Goal: Information Seeking & Learning: Learn about a topic

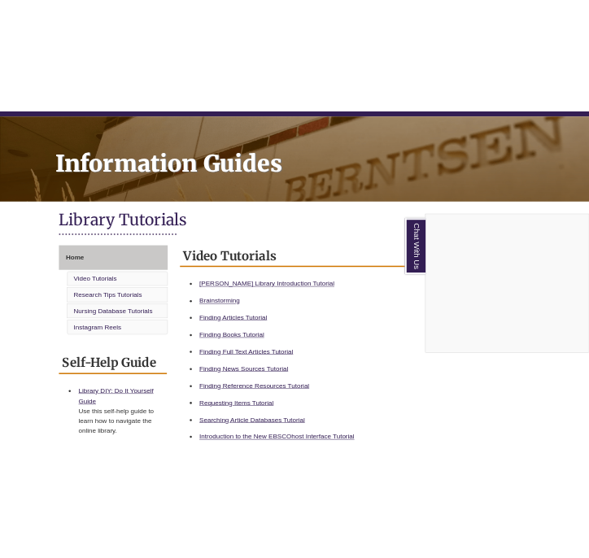
scroll to position [193, 0]
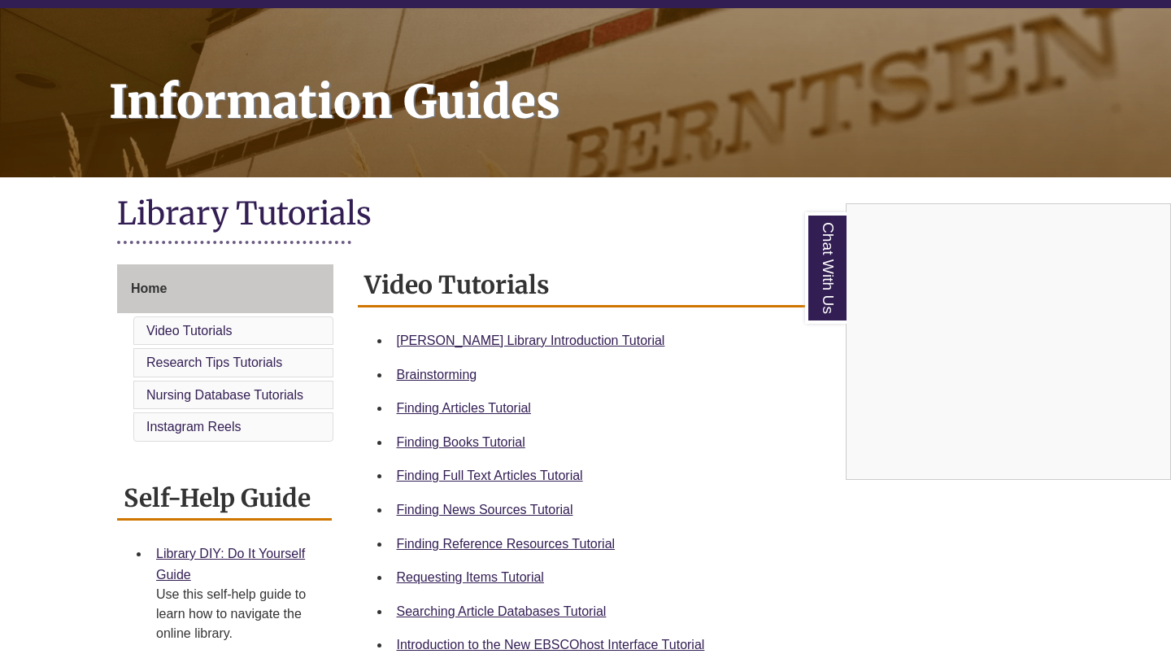
click at [474, 441] on div "Chat With Us" at bounding box center [585, 333] width 1171 height 667
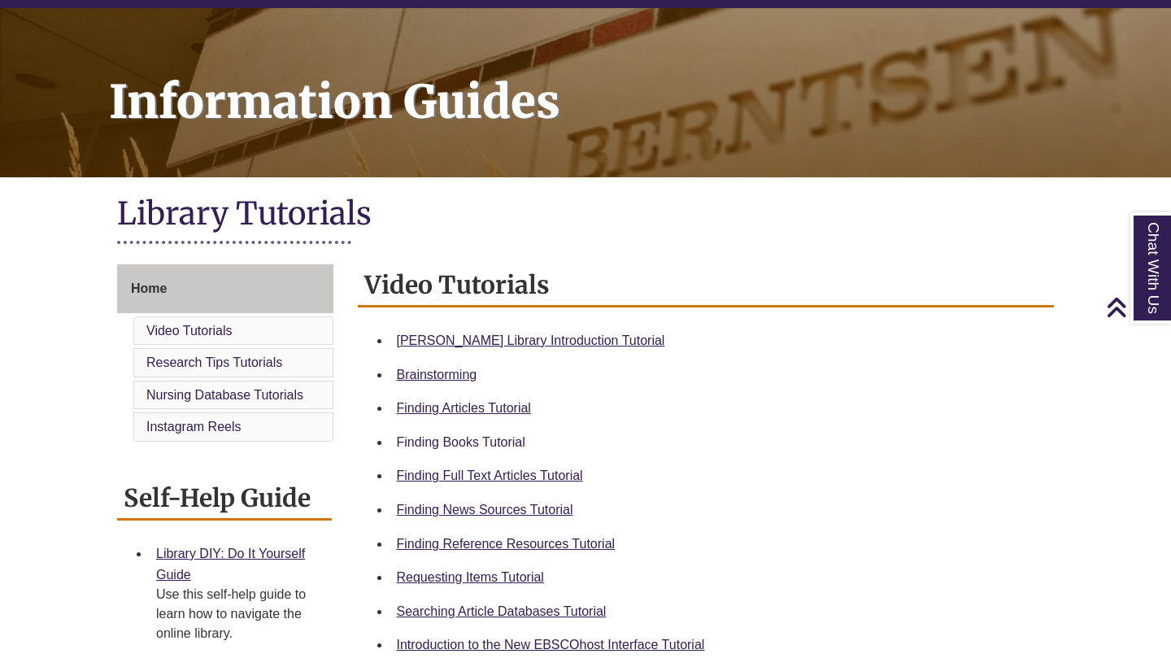
click at [474, 441] on link "Finding Books Tutorial" at bounding box center [461, 442] width 128 height 14
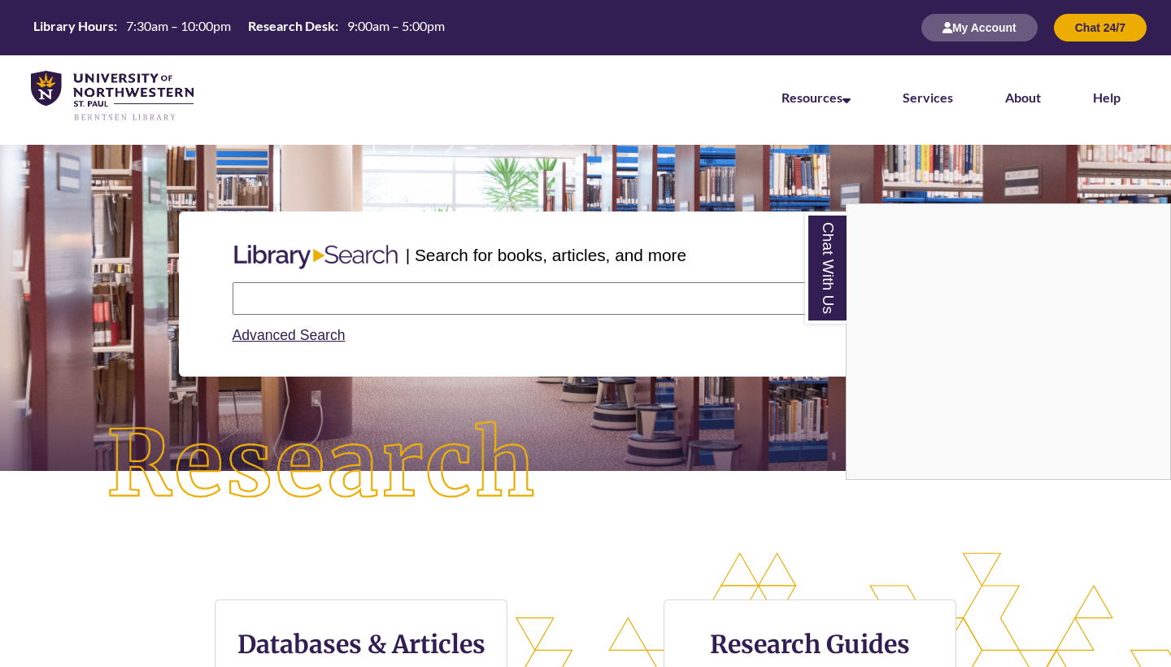
click at [320, 290] on div "Chat With Us" at bounding box center [585, 333] width 1171 height 667
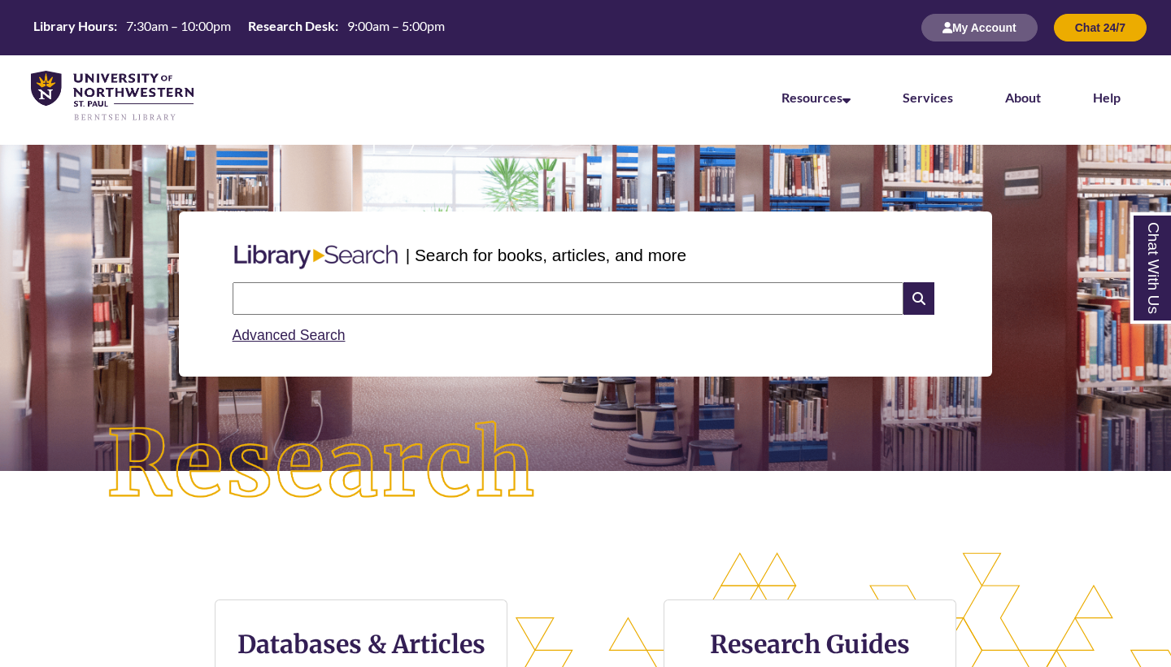
click at [320, 290] on input "text" at bounding box center [568, 298] width 671 height 33
type input "**********"
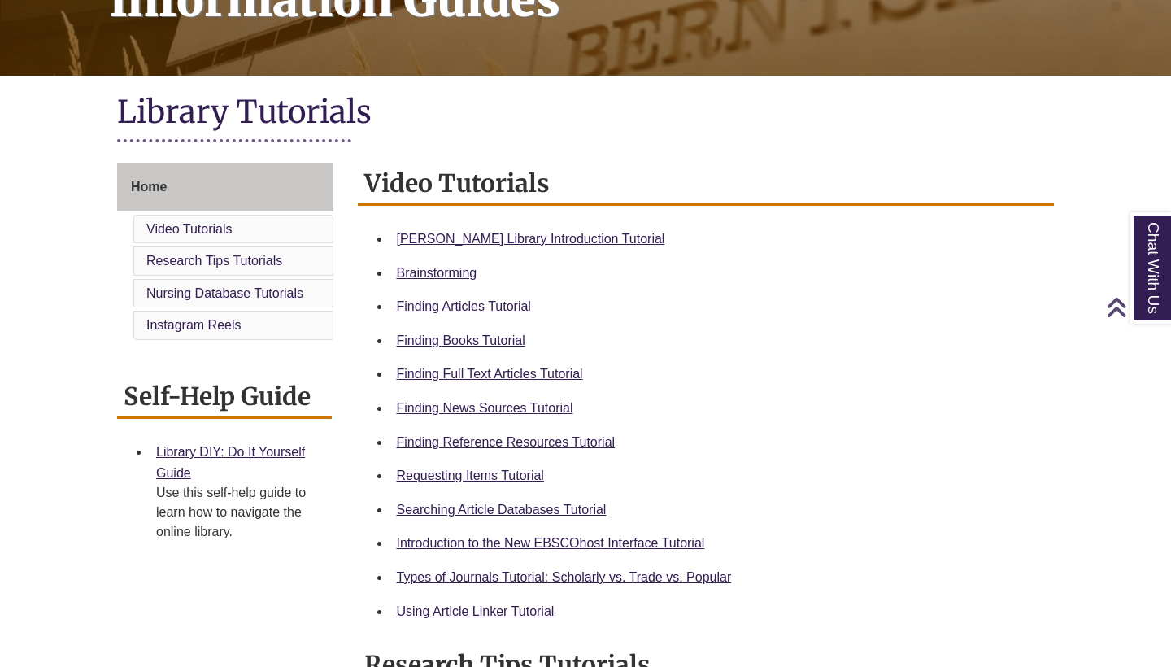
scroll to position [324, 0]
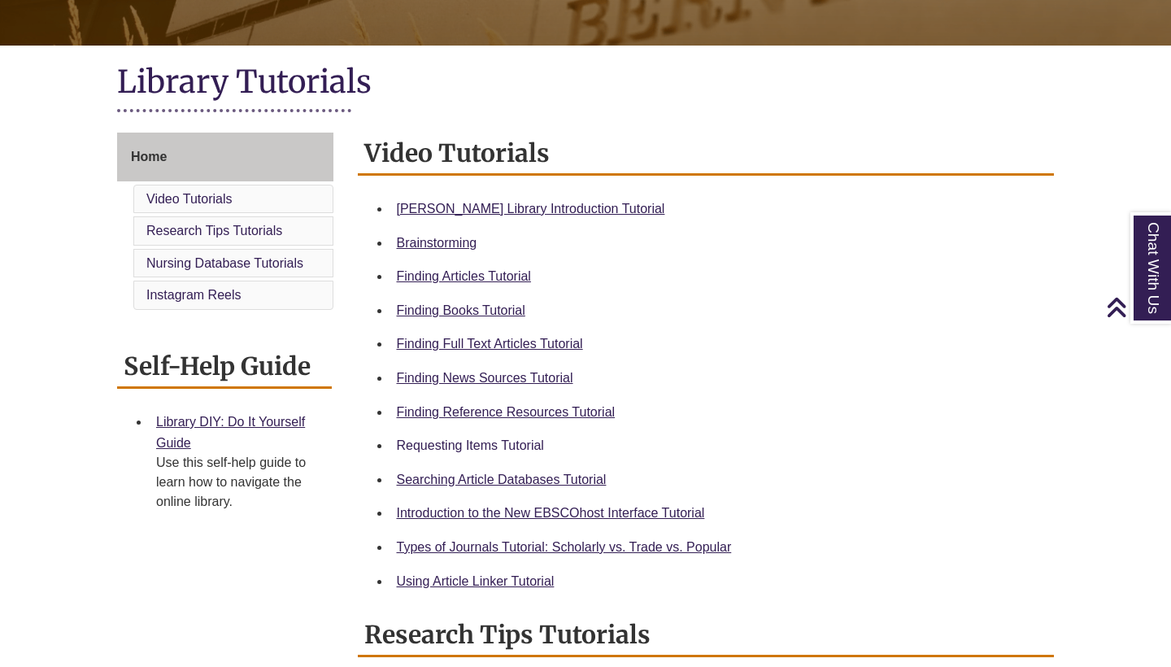
click at [496, 440] on link "Requesting Items Tutorial" at bounding box center [470, 445] width 147 height 14
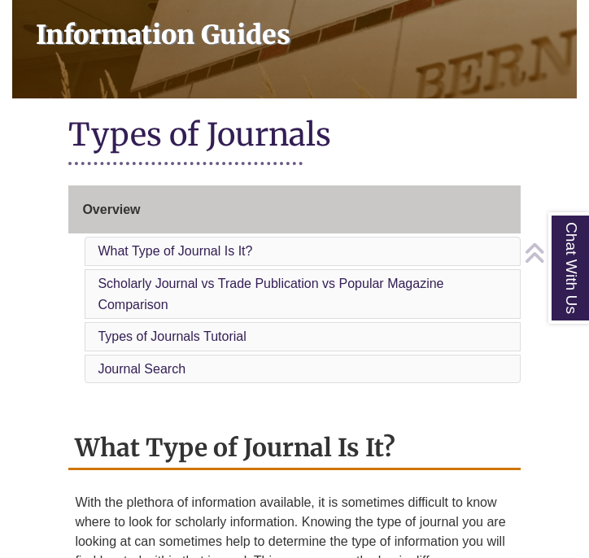
scroll to position [276, 0]
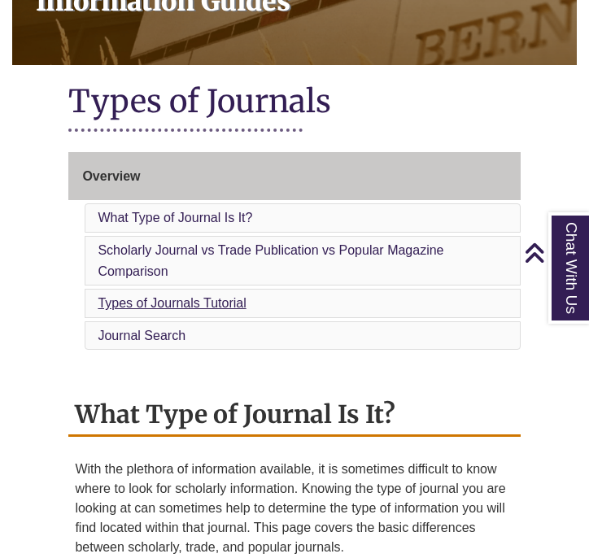
click at [211, 296] on link "Types of Journals Tutorial" at bounding box center [172, 303] width 148 height 14
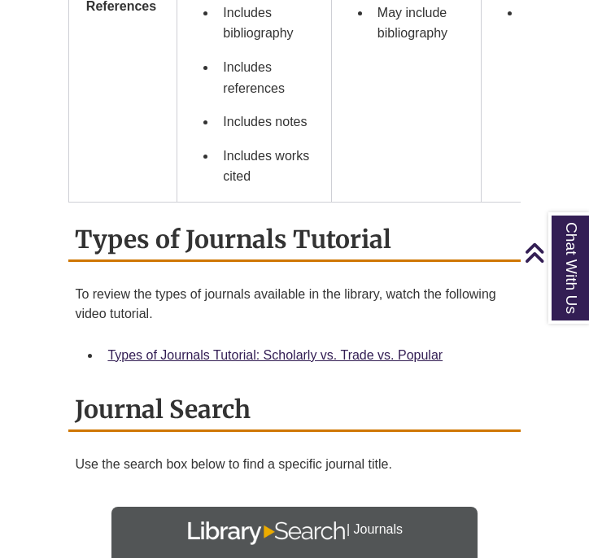
scroll to position [2259, 0]
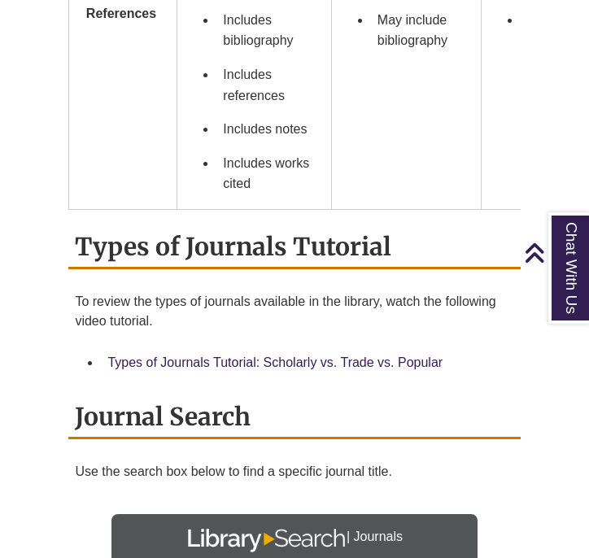
click at [311, 355] on link "Types of Journals Tutorial: Scholarly vs. Trade vs. Popular" at bounding box center [274, 362] width 335 height 14
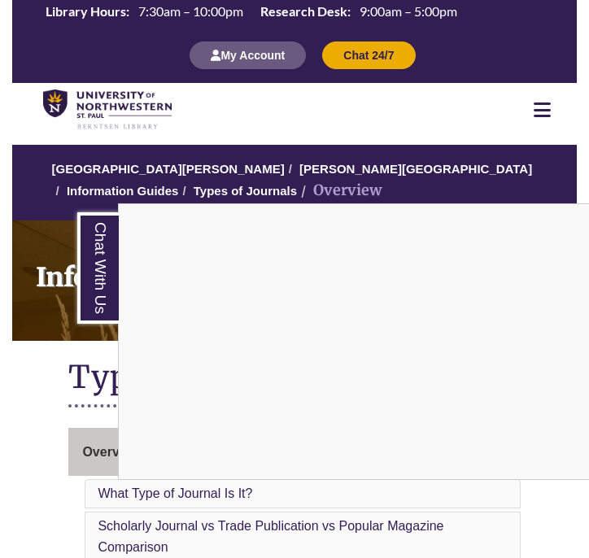
scroll to position [0, 0]
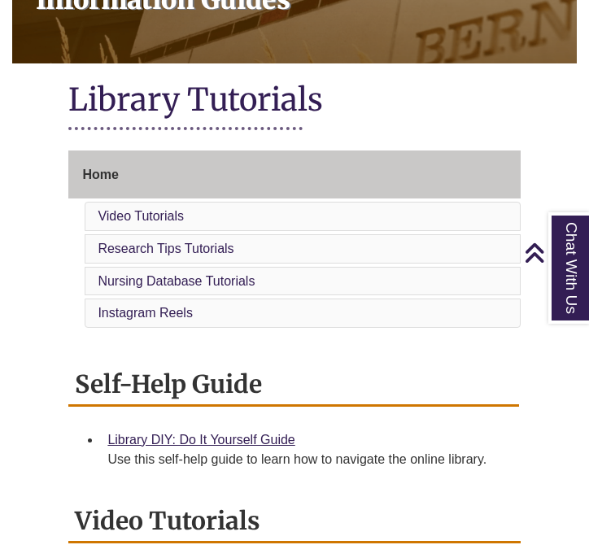
scroll to position [276, 0]
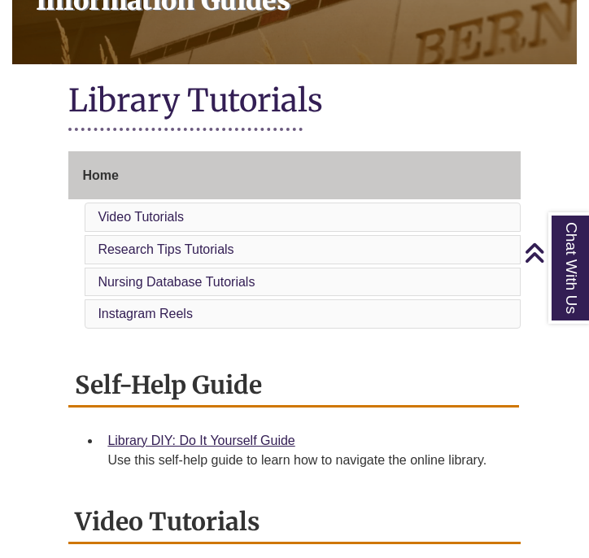
click at [439, 131] on div "Library Tutorials" at bounding box center [293, 112] width 451 height 63
click at [440, 135] on div "Library Tutorials" at bounding box center [293, 112] width 451 height 63
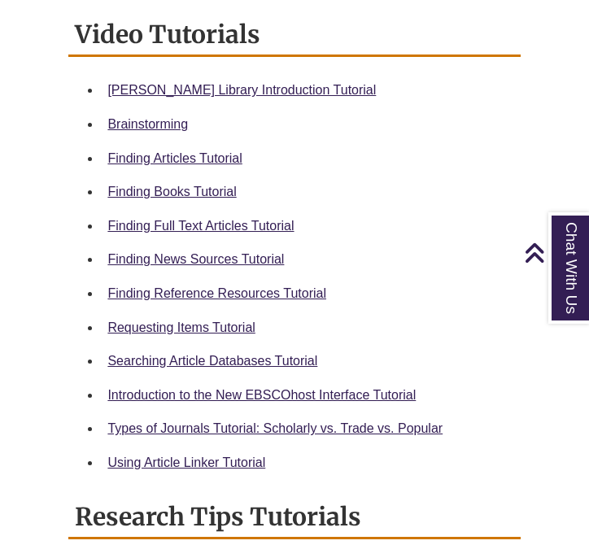
scroll to position [755, 0]
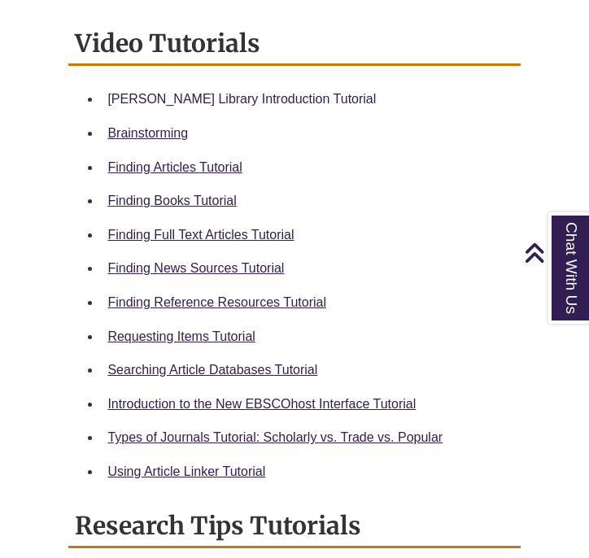
click at [172, 92] on link "[PERSON_NAME] Library Introduction Tutorial" at bounding box center [241, 99] width 268 height 14
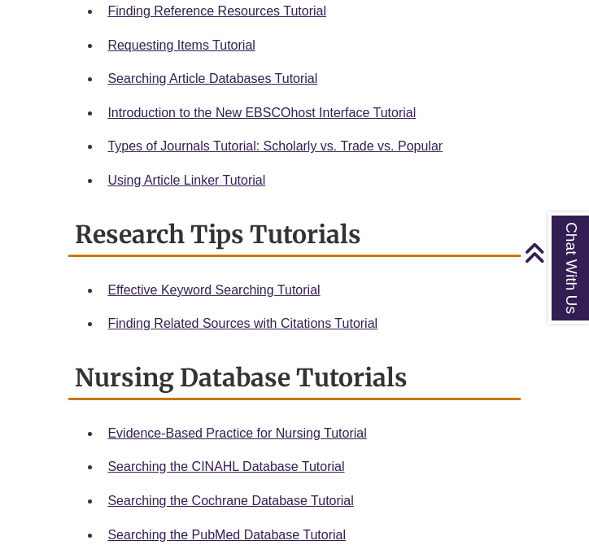
scroll to position [694, 0]
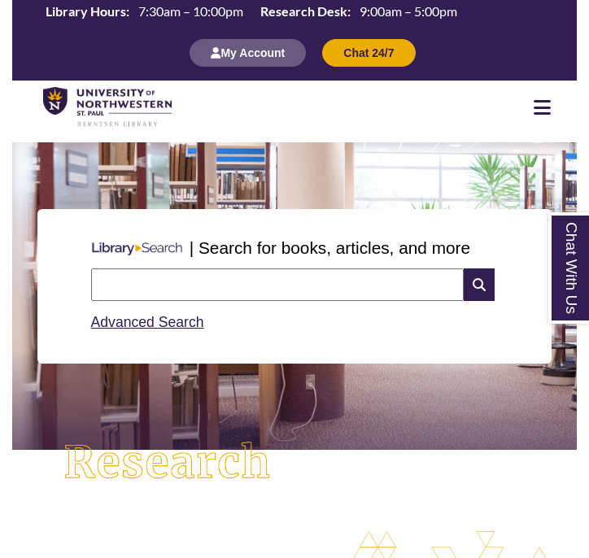
click at [140, 280] on input "text" at bounding box center [277, 284] width 373 height 33
click at [148, 281] on input "text" at bounding box center [277, 284] width 373 height 33
click at [154, 323] on link "Advanced Search" at bounding box center [147, 322] width 113 height 16
click at [178, 292] on input "text" at bounding box center [277, 284] width 373 height 33
type input "**********"
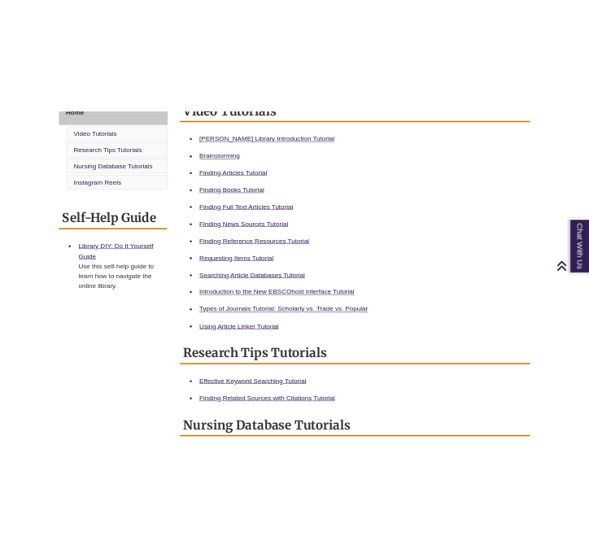
scroll to position [481, 0]
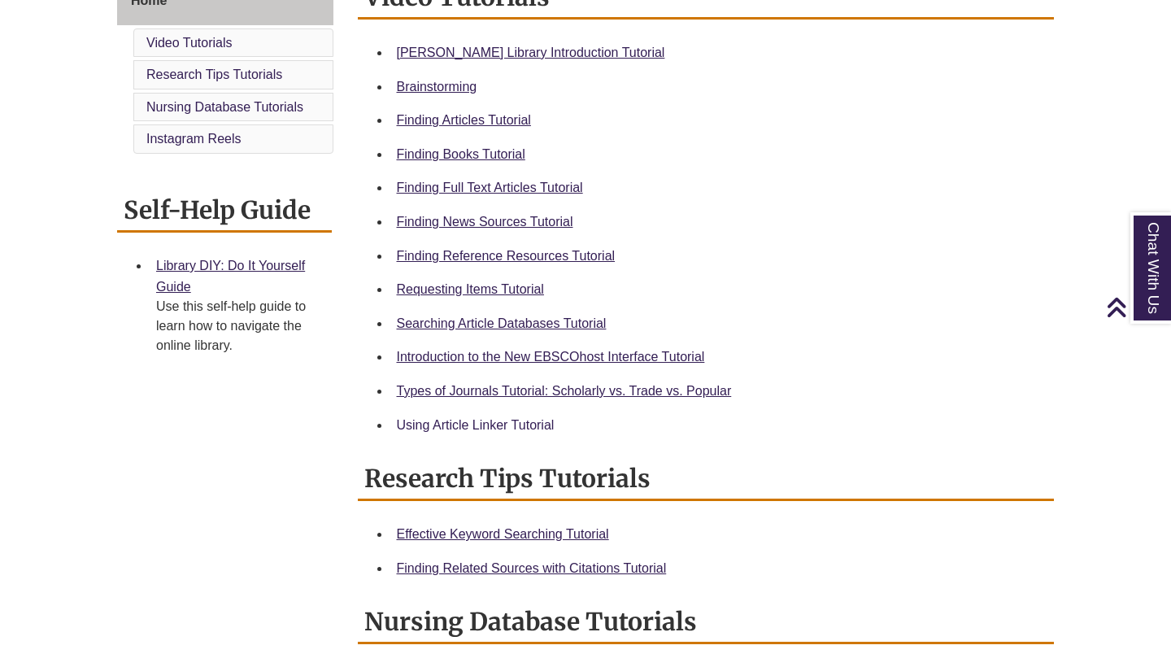
click at [532, 418] on link "Using Article Linker Tutorial" at bounding box center [476, 425] width 158 height 14
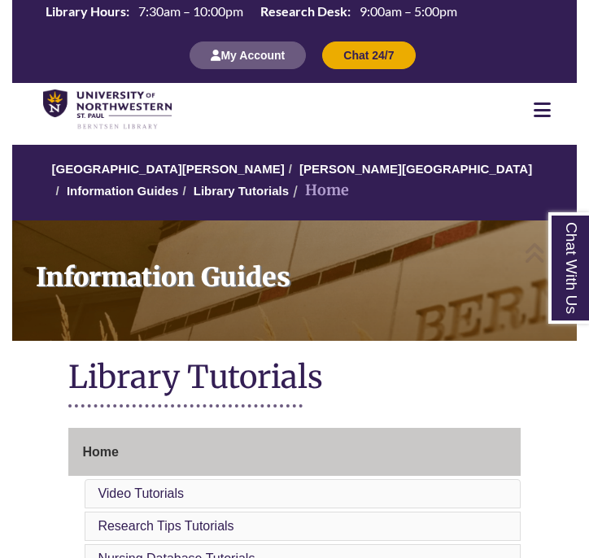
scroll to position [0, 0]
